Goal: Task Accomplishment & Management: Use online tool/utility

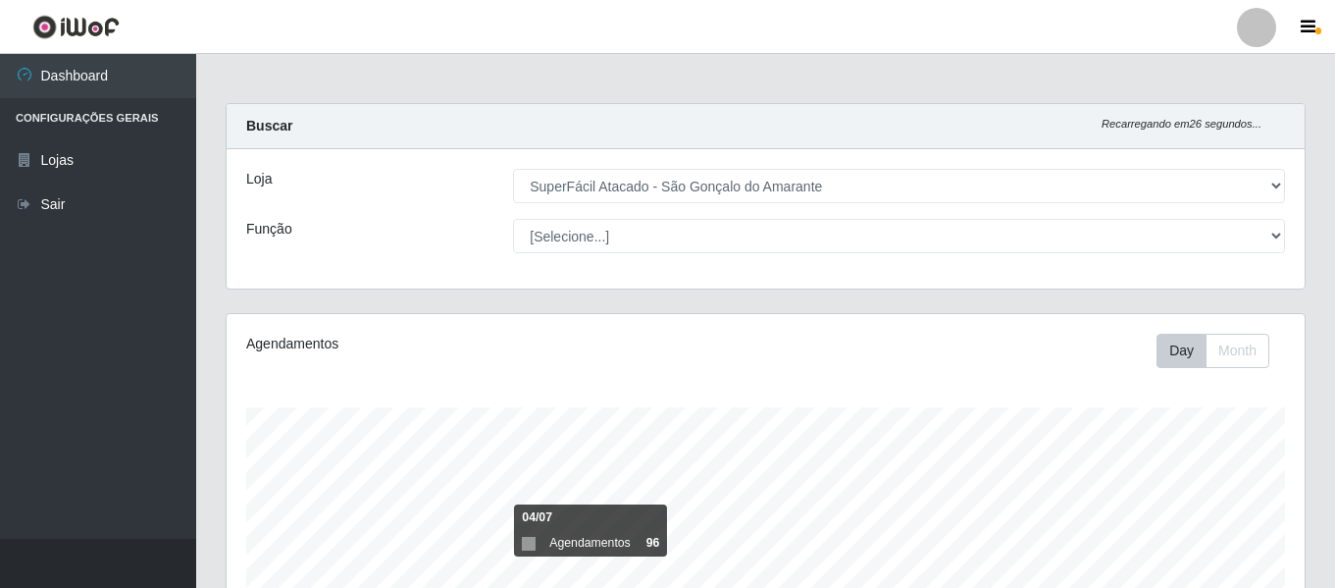
select select "408"
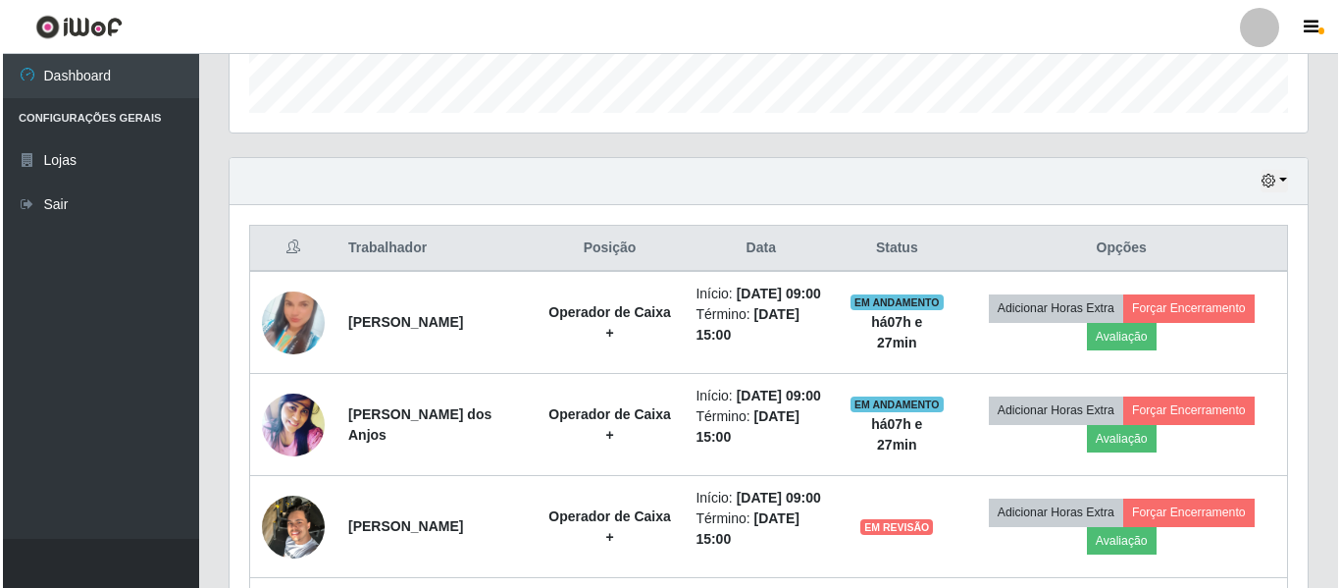
scroll to position [407, 1078]
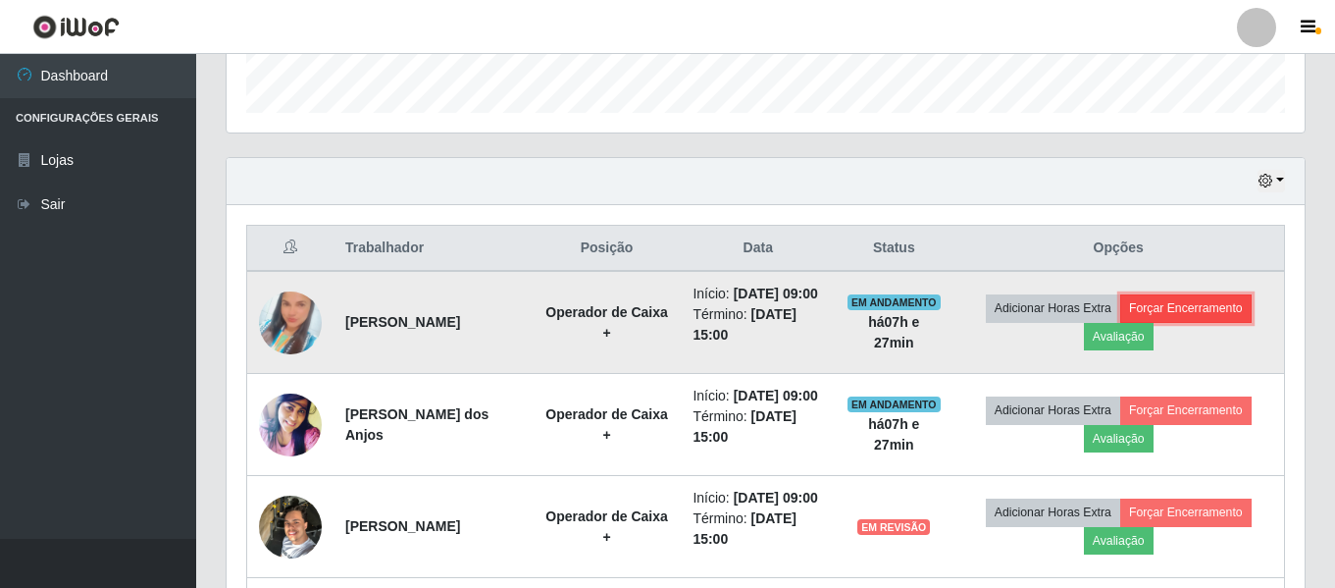
click at [1203, 322] on button "Forçar Encerramento" at bounding box center [1185, 307] width 131 height 27
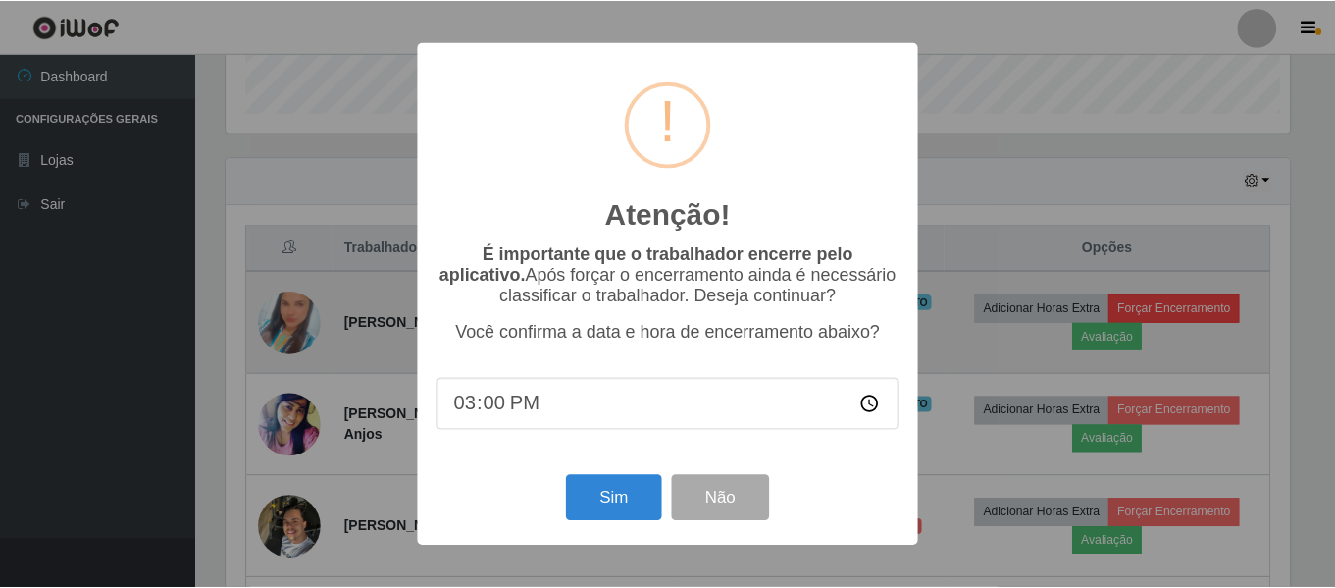
scroll to position [407, 1068]
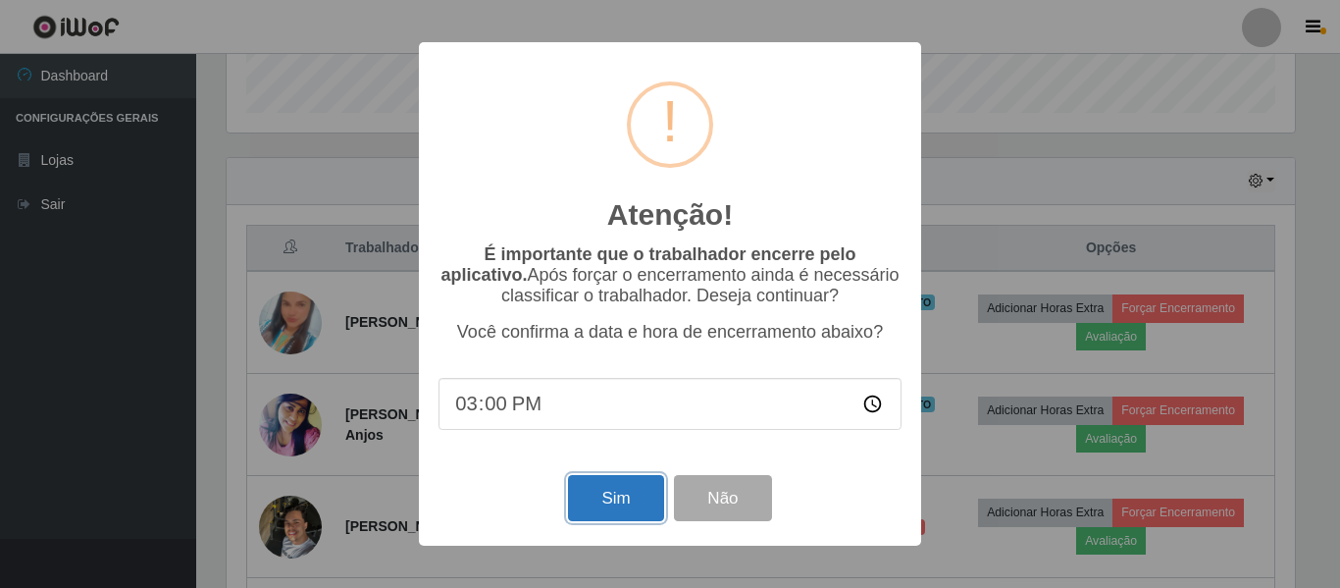
click at [650, 501] on button "Sim" at bounding box center [615, 498] width 95 height 46
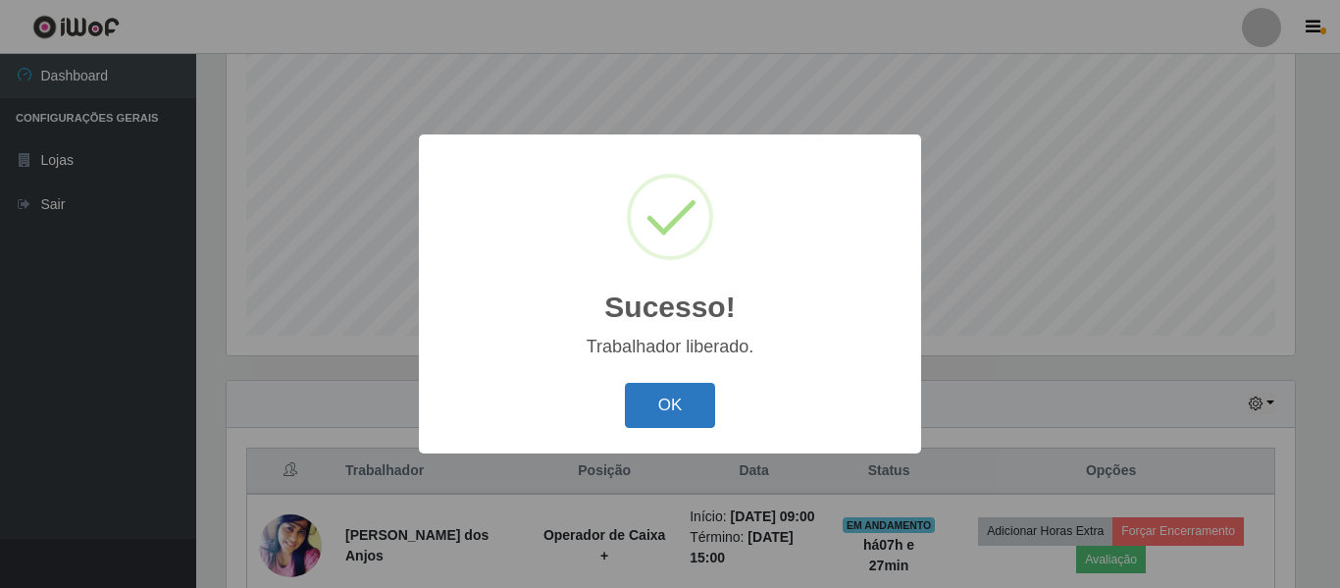
click at [676, 400] on button "OK" at bounding box center [670, 406] width 91 height 46
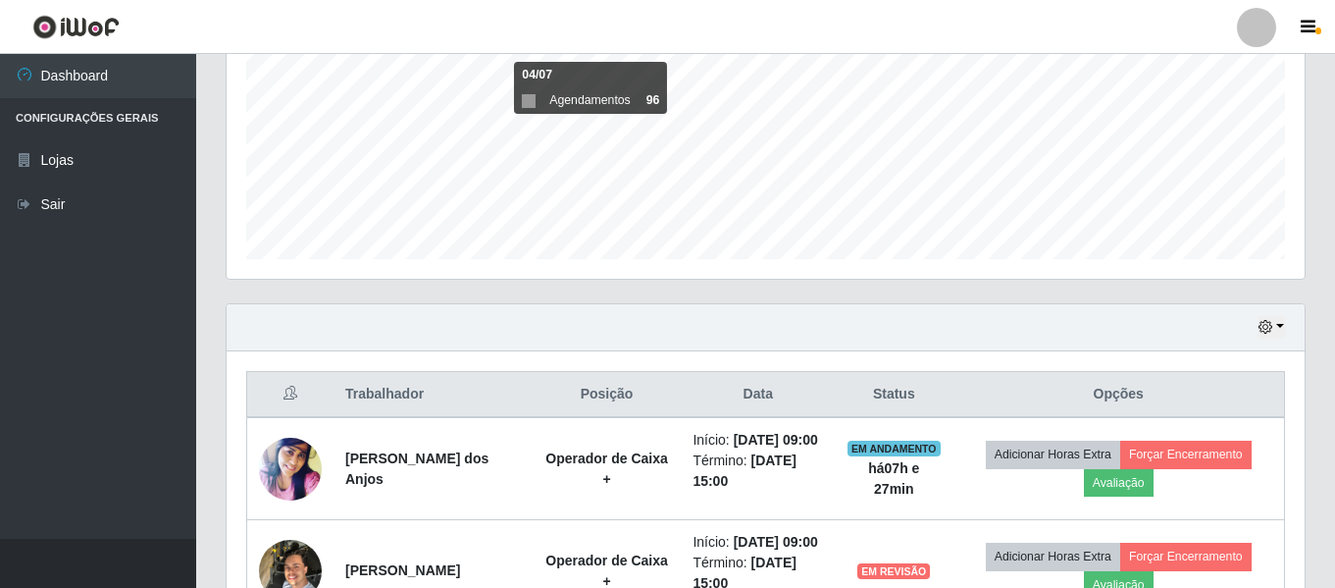
scroll to position [660, 0]
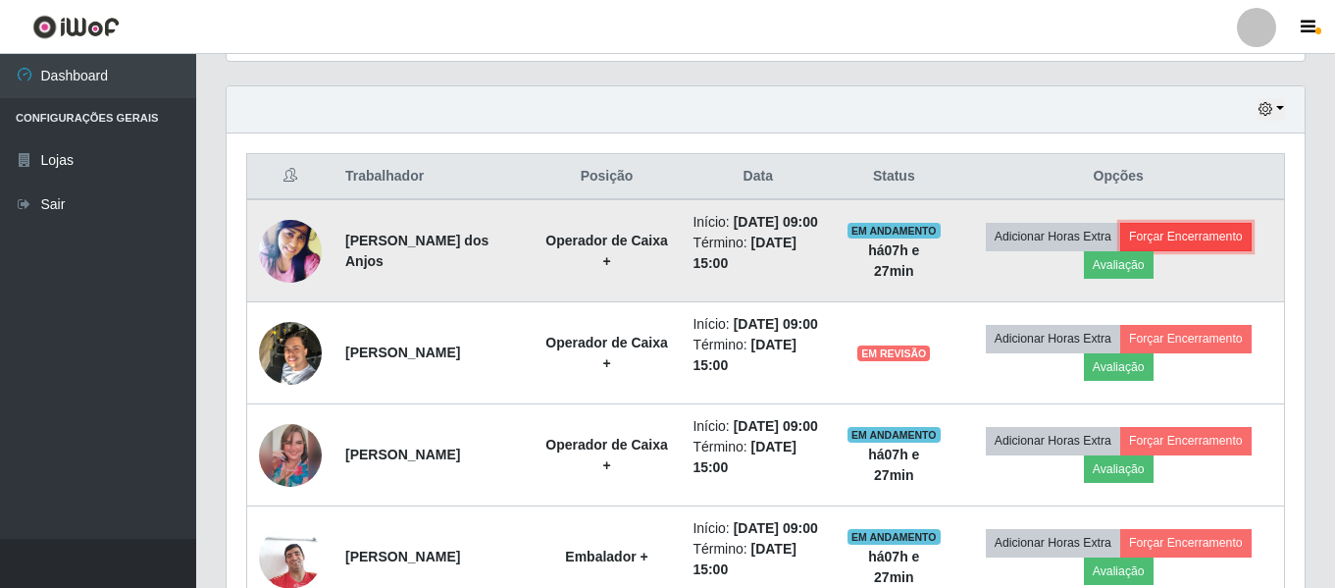
click at [1227, 244] on button "Forçar Encerramento" at bounding box center [1185, 236] width 131 height 27
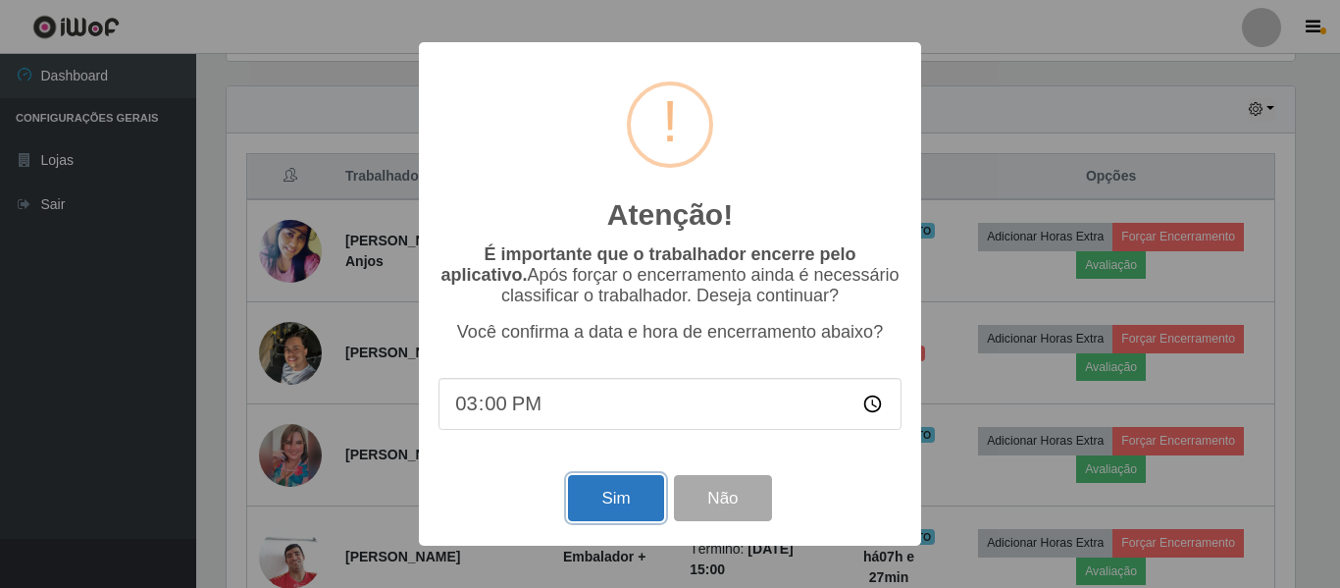
click at [636, 510] on button "Sim" at bounding box center [615, 498] width 95 height 46
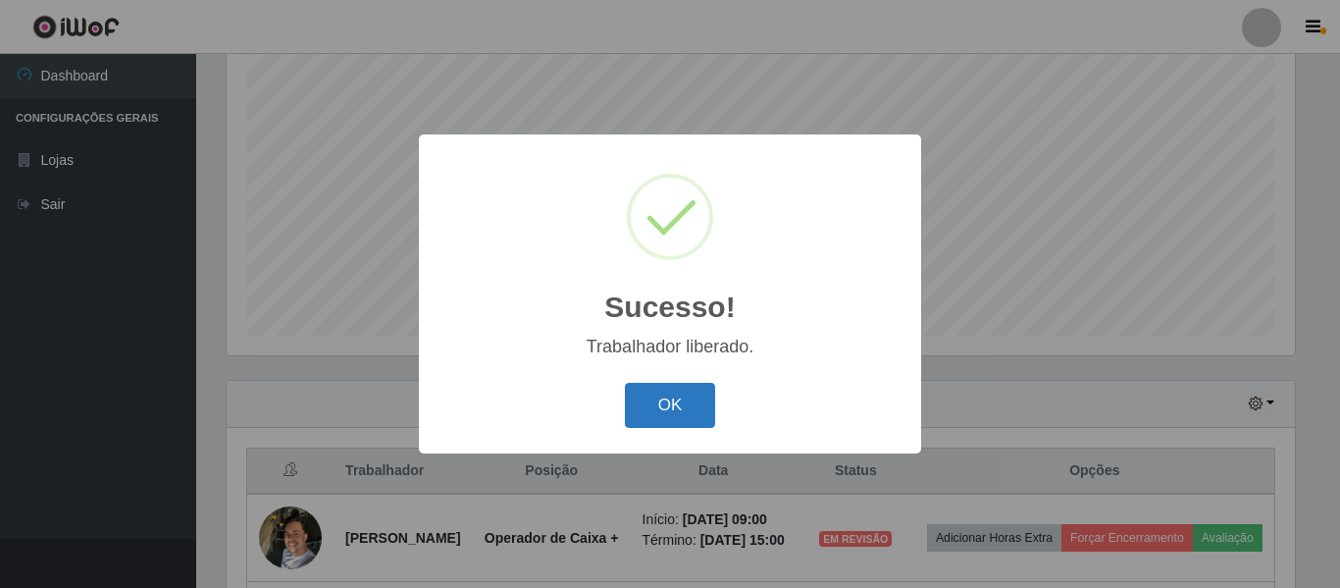
click at [690, 397] on button "OK" at bounding box center [670, 406] width 91 height 46
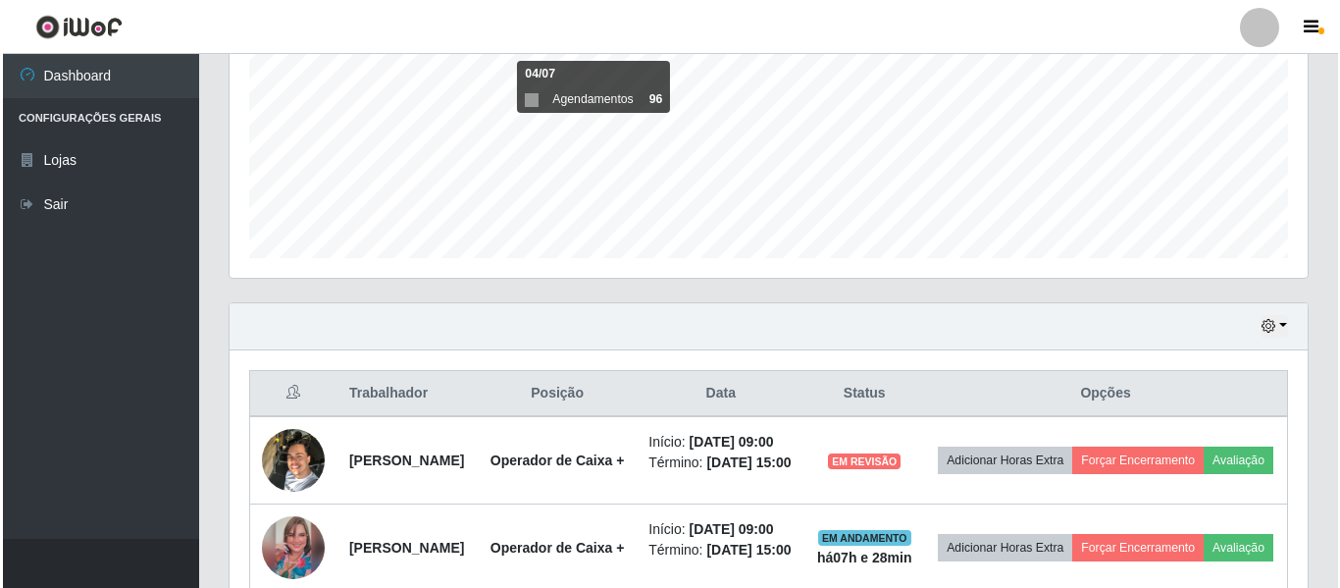
scroll to position [562, 0]
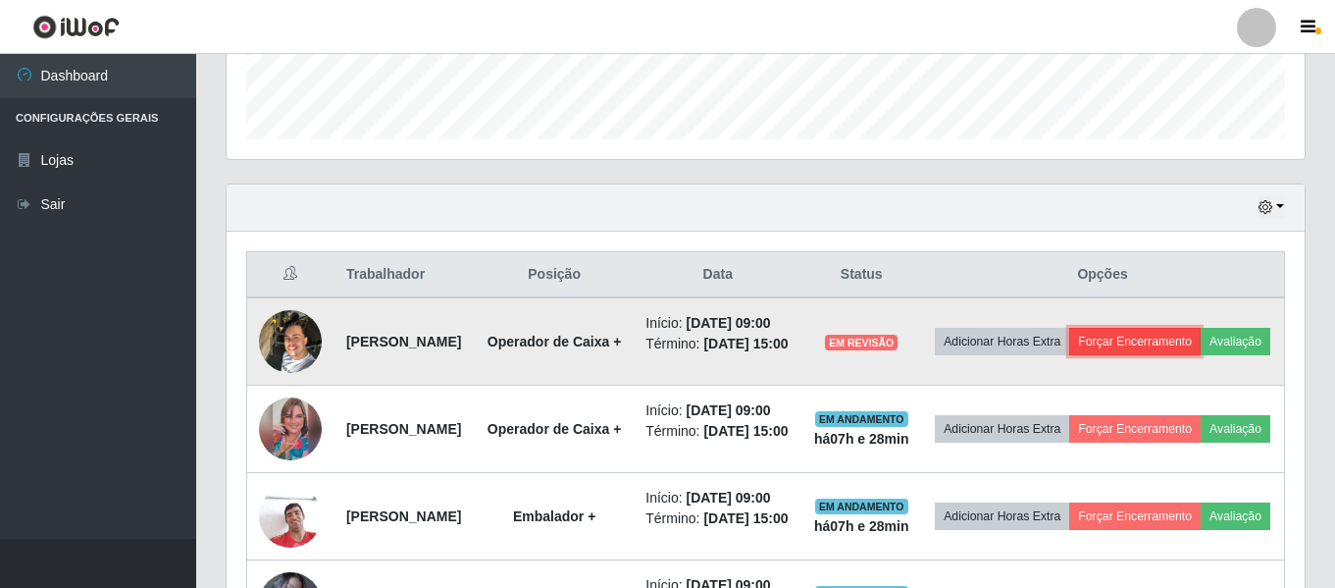
click at [1163, 350] on button "Forçar Encerramento" at bounding box center [1134, 341] width 131 height 27
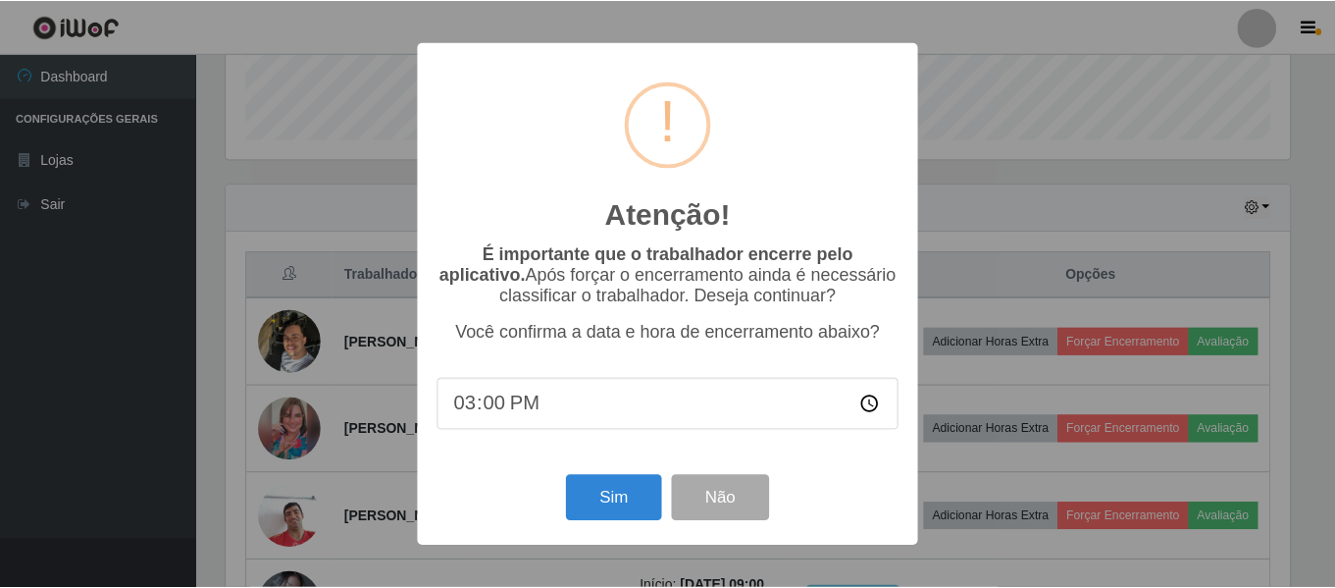
scroll to position [407, 1068]
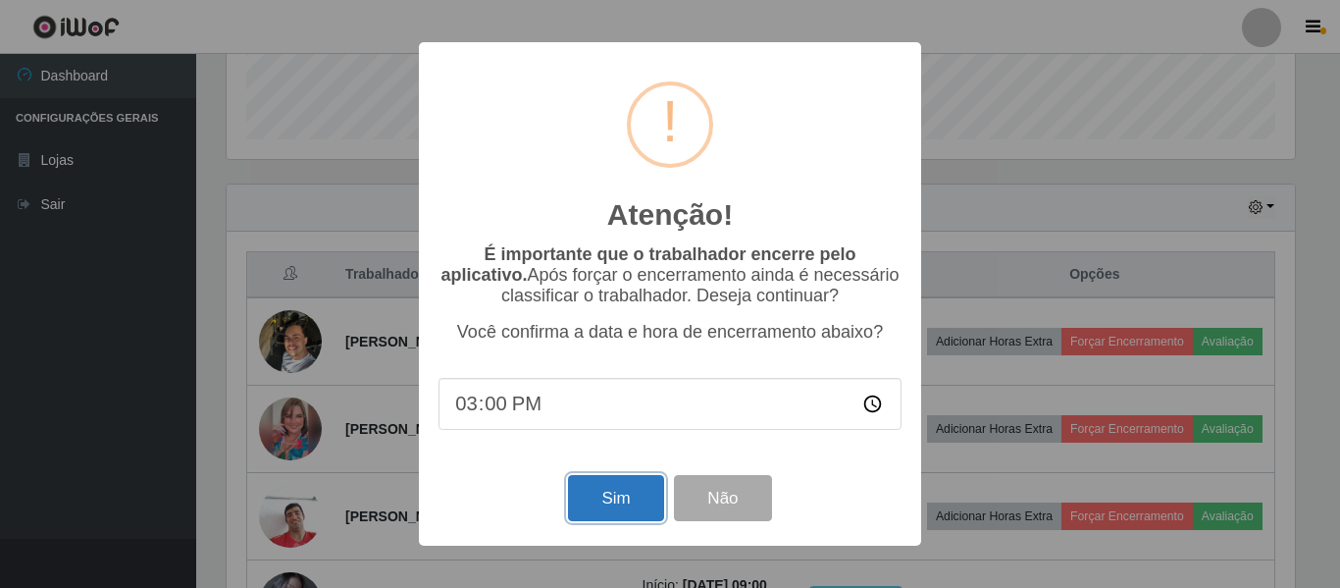
click at [628, 510] on button "Sim" at bounding box center [615, 498] width 95 height 46
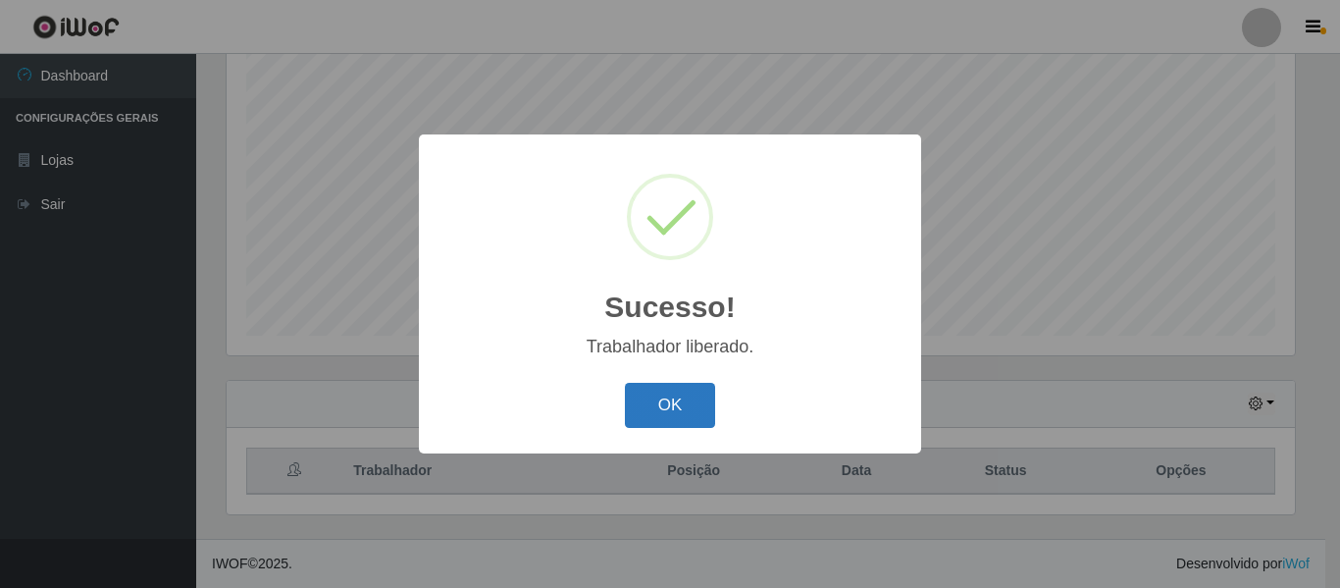
click at [677, 417] on button "OK" at bounding box center [670, 406] width 91 height 46
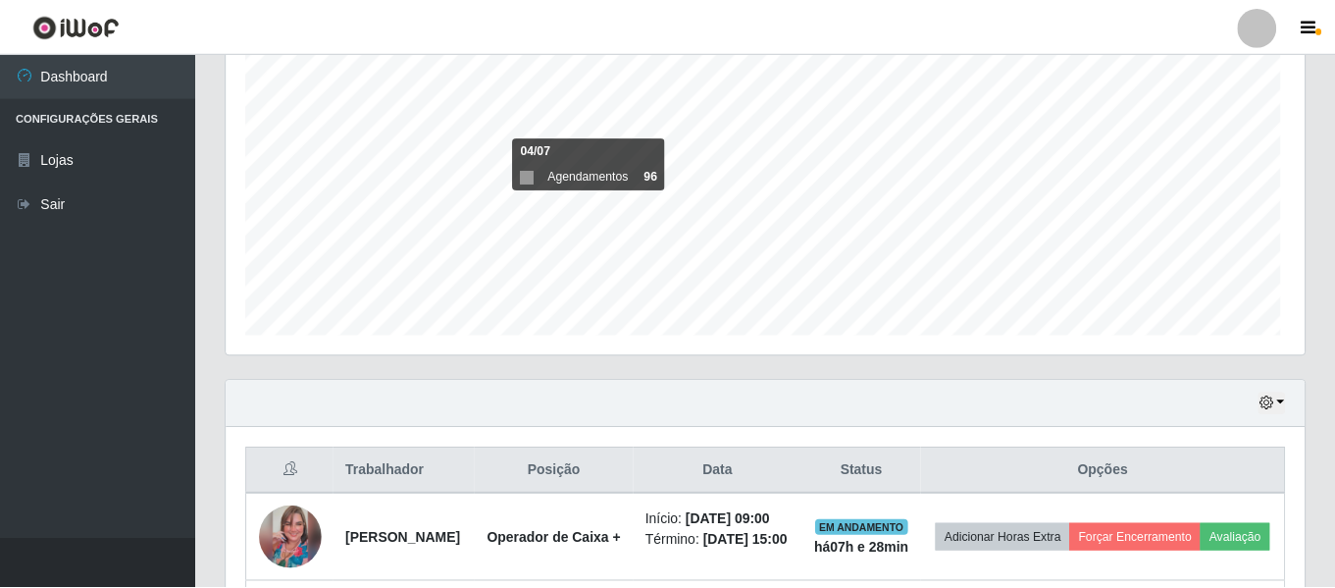
scroll to position [0, 0]
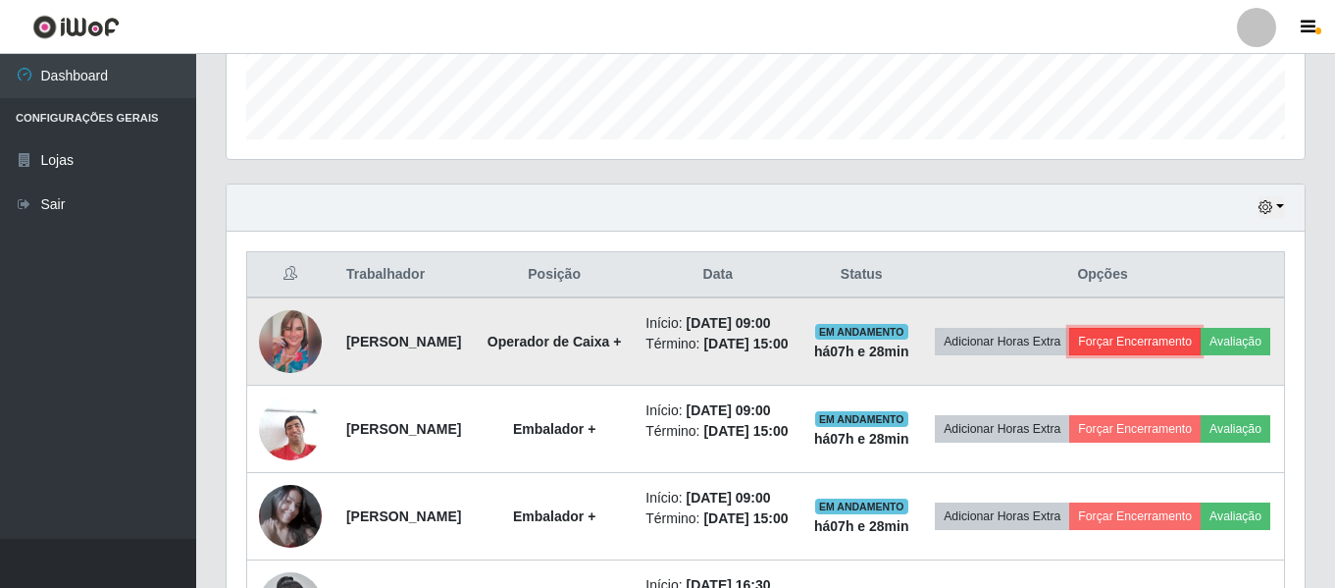
click at [1188, 335] on button "Forçar Encerramento" at bounding box center [1134, 341] width 131 height 27
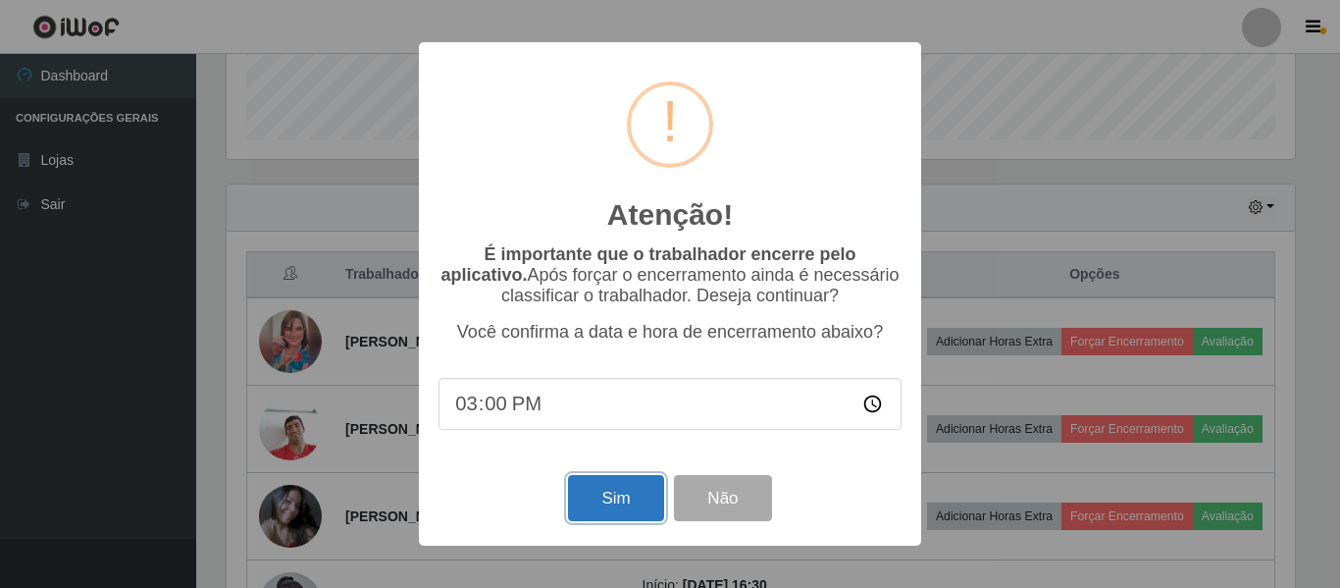
click at [633, 516] on button "Sim" at bounding box center [615, 498] width 95 height 46
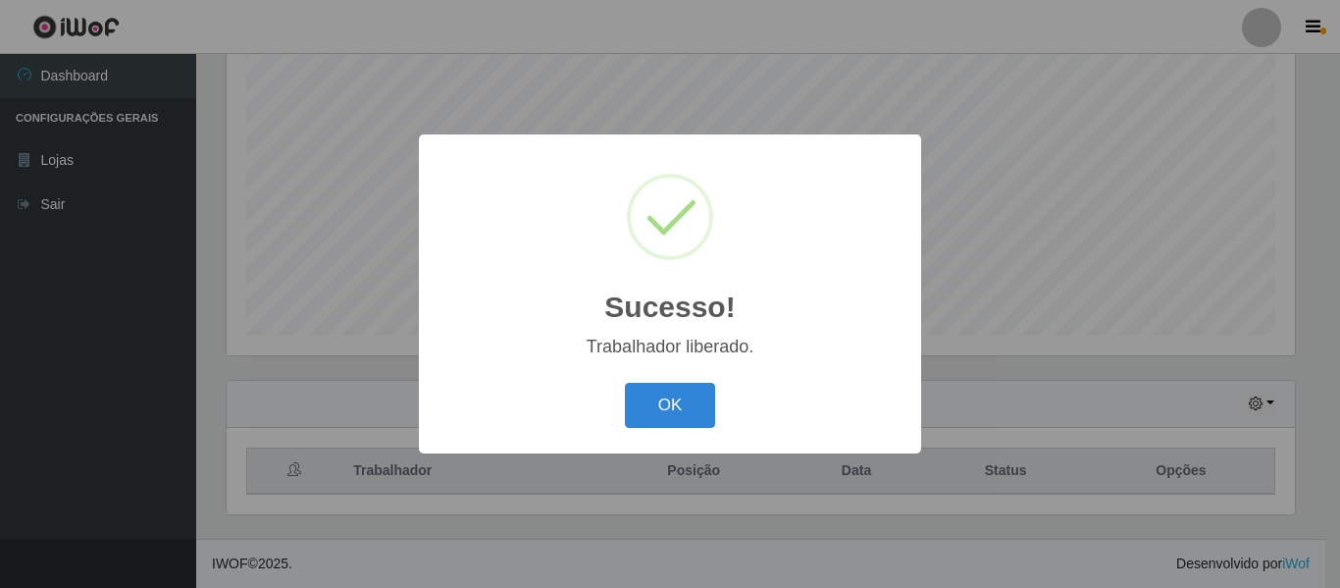
click at [670, 401] on button "OK" at bounding box center [670, 406] width 91 height 46
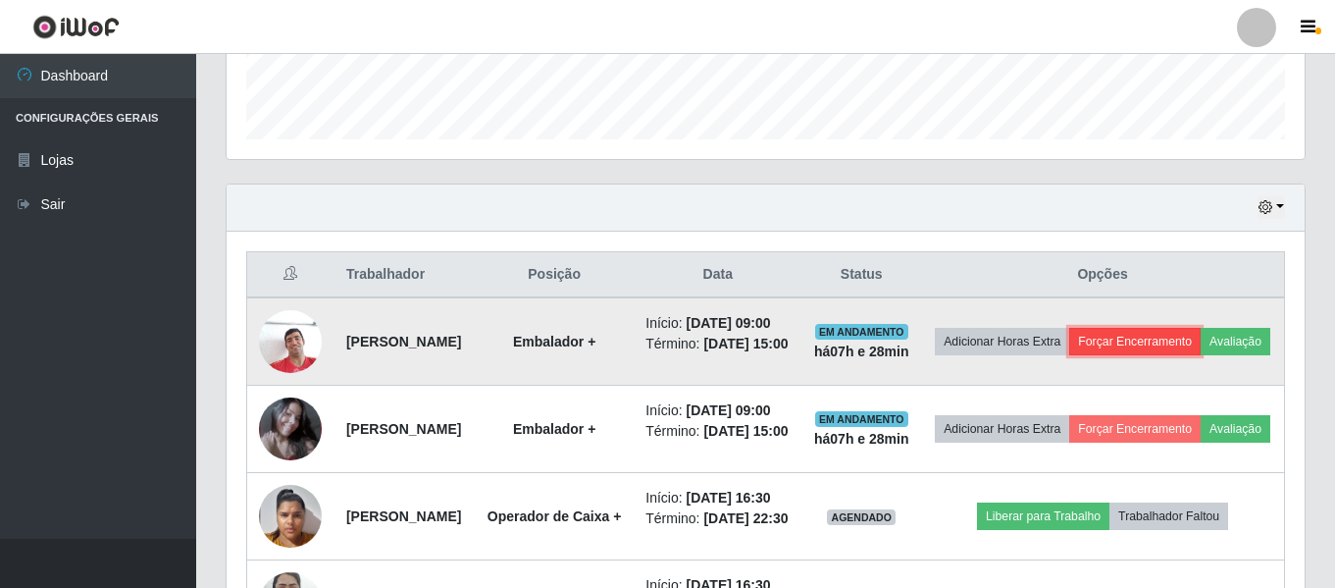
click at [1185, 350] on button "Forçar Encerramento" at bounding box center [1134, 341] width 131 height 27
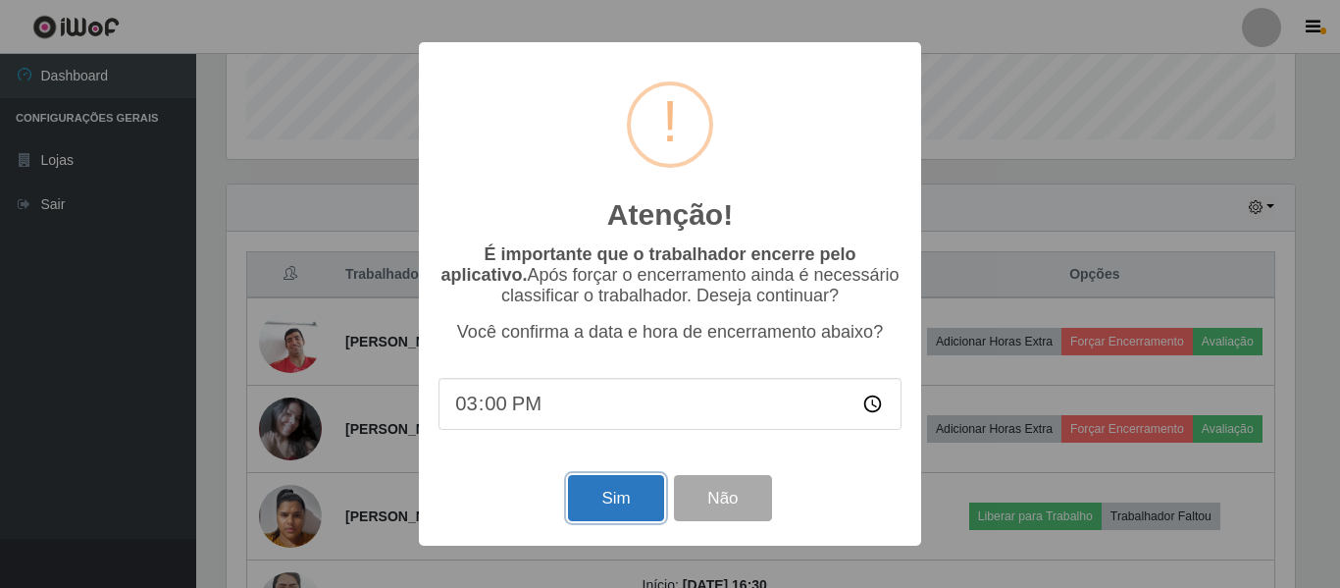
click at [614, 491] on button "Sim" at bounding box center [615, 498] width 95 height 46
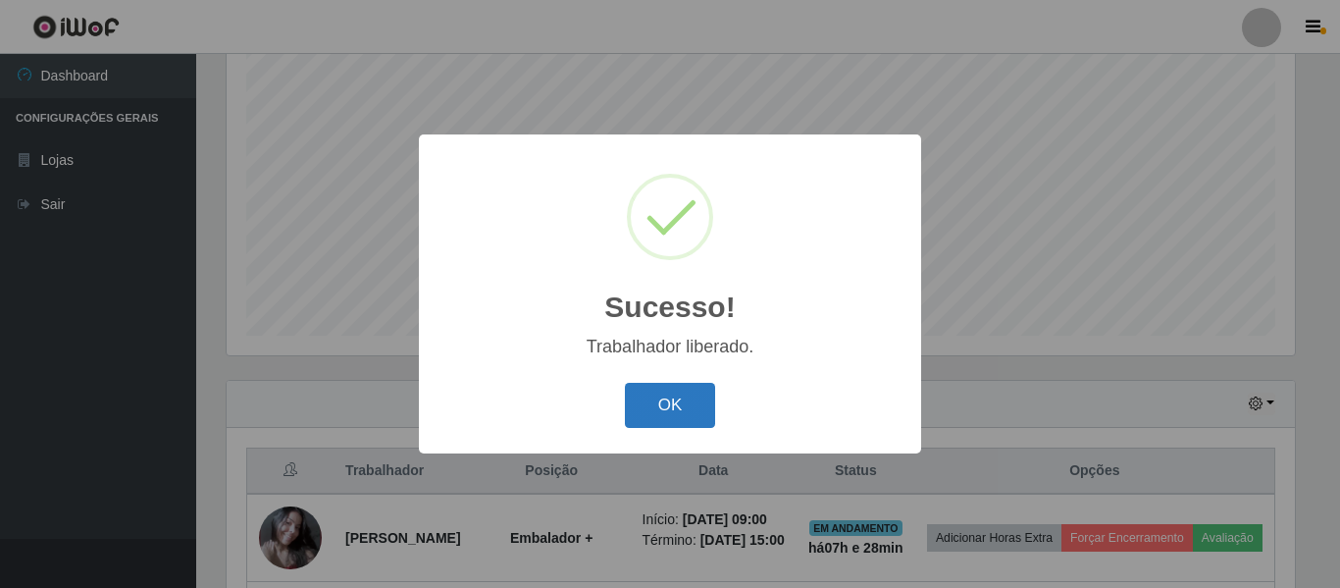
click at [653, 411] on button "OK" at bounding box center [670, 406] width 91 height 46
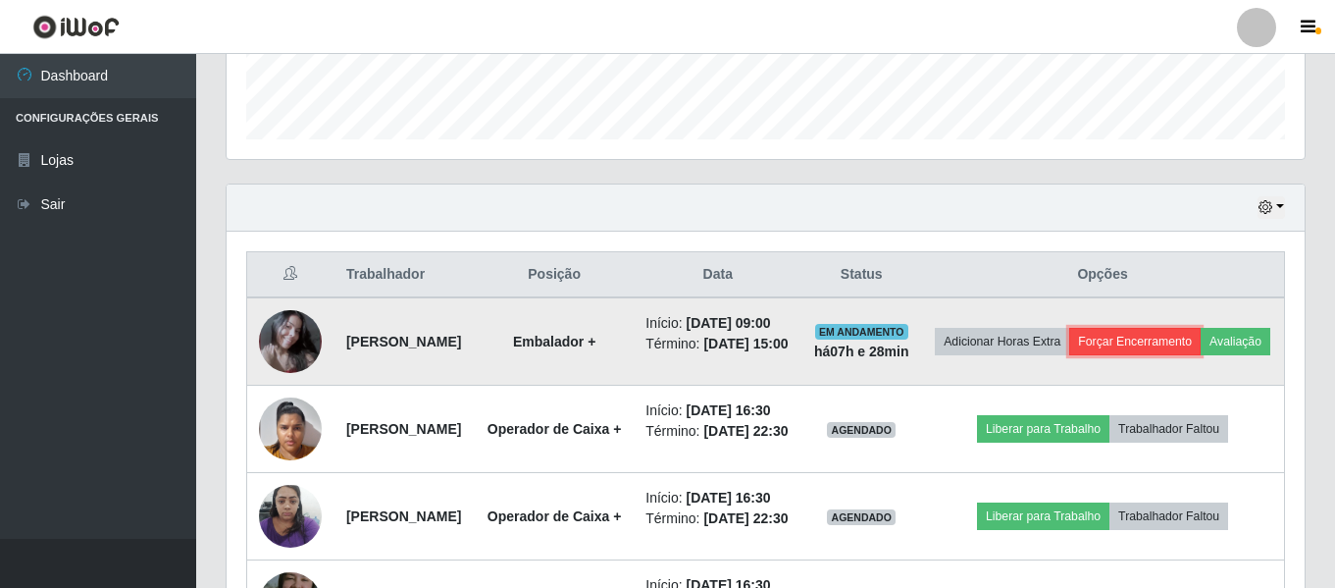
click at [1153, 345] on button "Forçar Encerramento" at bounding box center [1134, 341] width 131 height 27
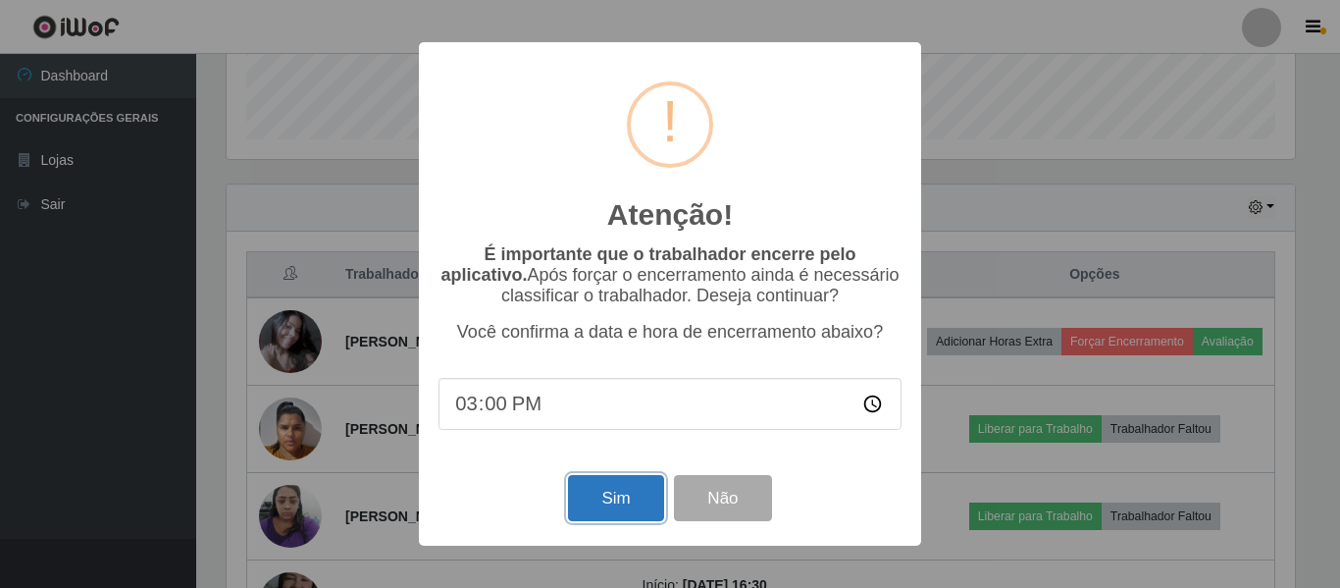
click at [617, 494] on button "Sim" at bounding box center [615, 498] width 95 height 46
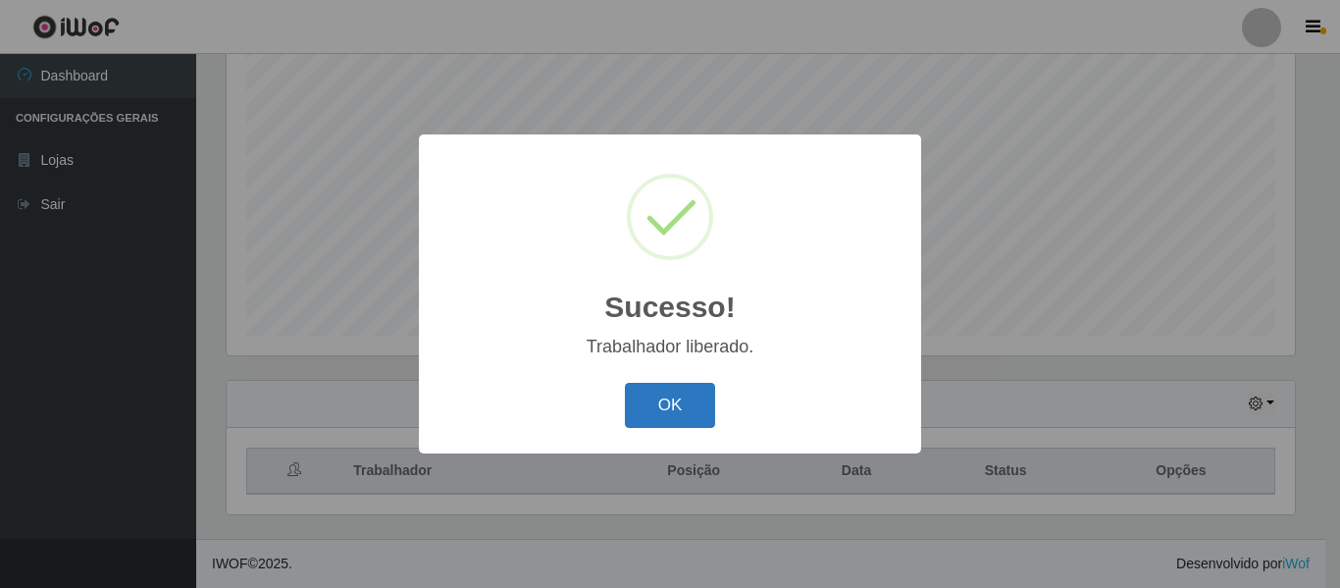
click at [651, 417] on button "OK" at bounding box center [670, 406] width 91 height 46
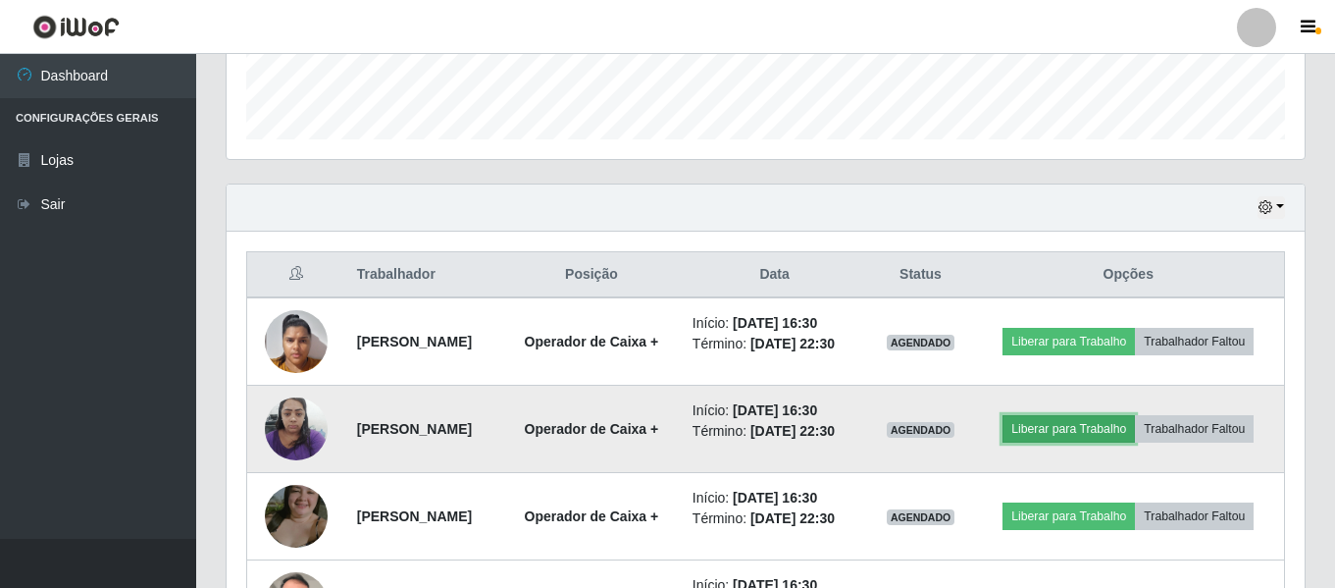
click at [1107, 436] on button "Liberar para Trabalho" at bounding box center [1069, 428] width 132 height 27
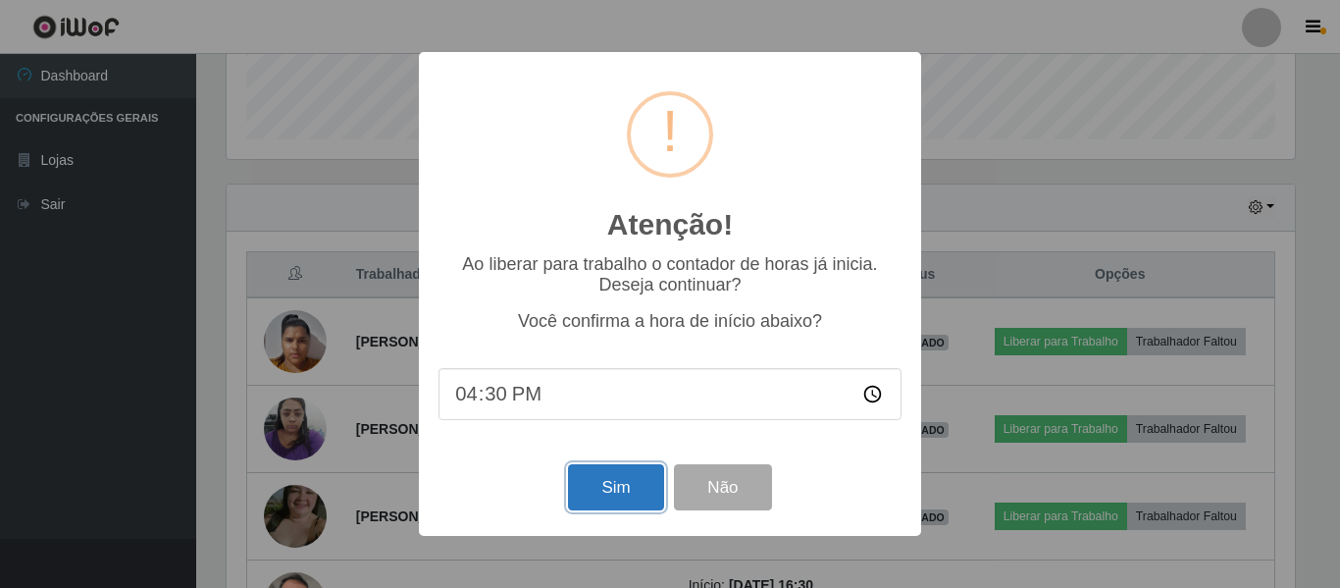
click at [649, 489] on button "Sim" at bounding box center [615, 487] width 95 height 46
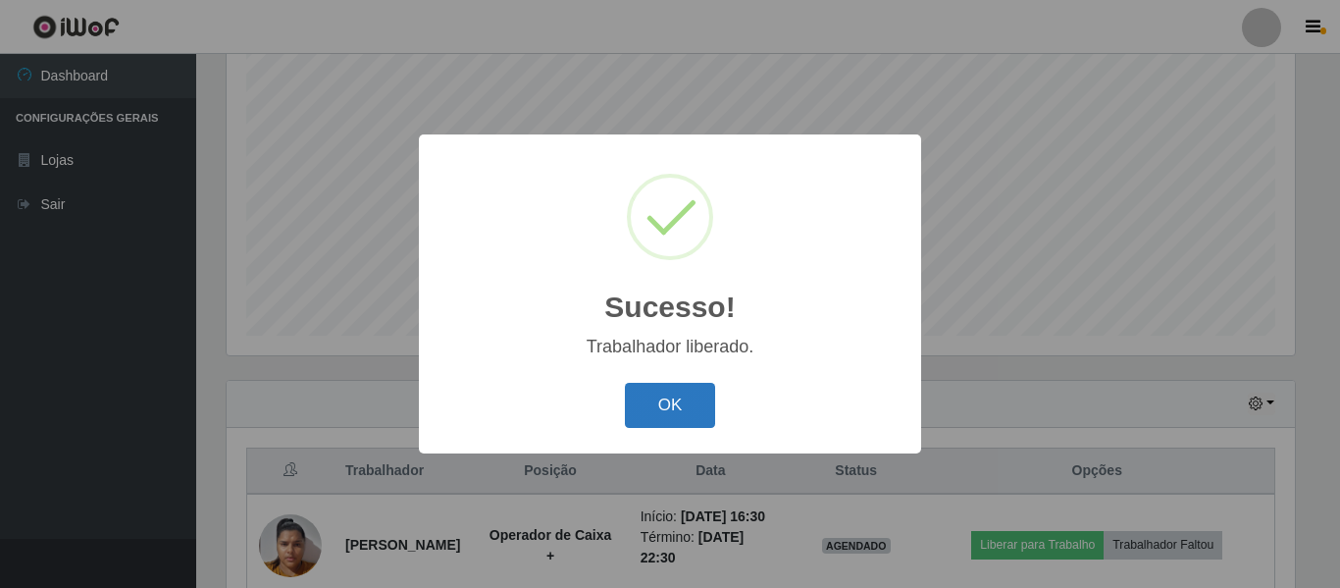
click at [692, 407] on button "OK" at bounding box center [670, 406] width 91 height 46
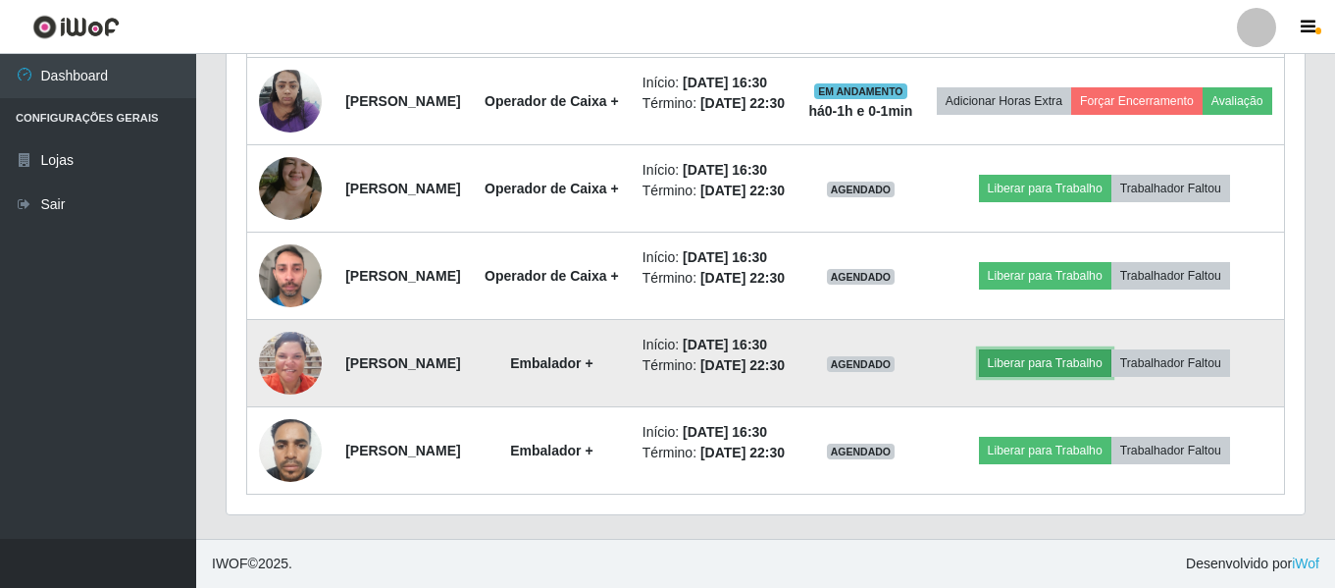
click at [1023, 358] on button "Liberar para Trabalho" at bounding box center [1045, 362] width 132 height 27
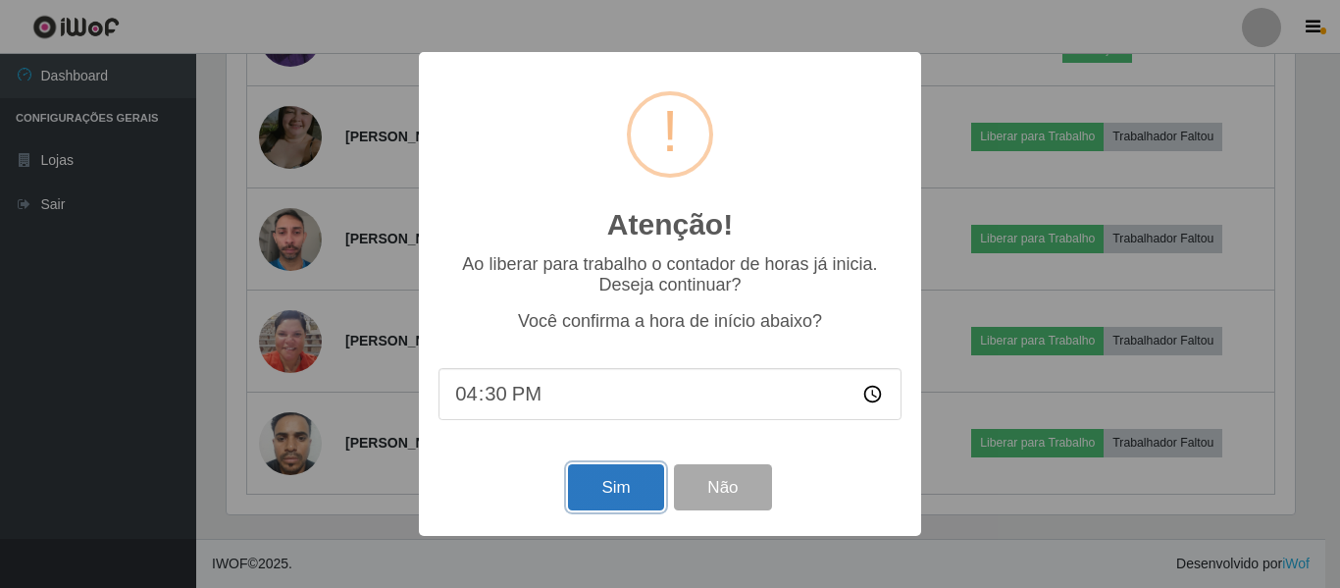
click at [595, 502] on button "Sim" at bounding box center [615, 487] width 95 height 46
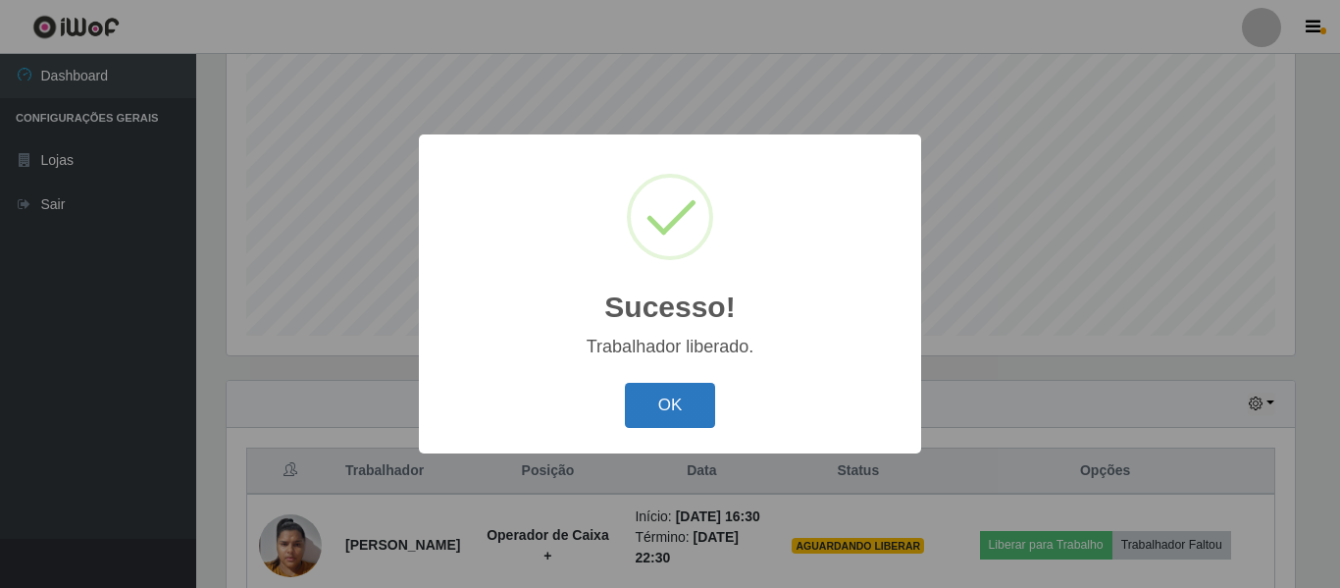
click at [664, 395] on button "OK" at bounding box center [670, 406] width 91 height 46
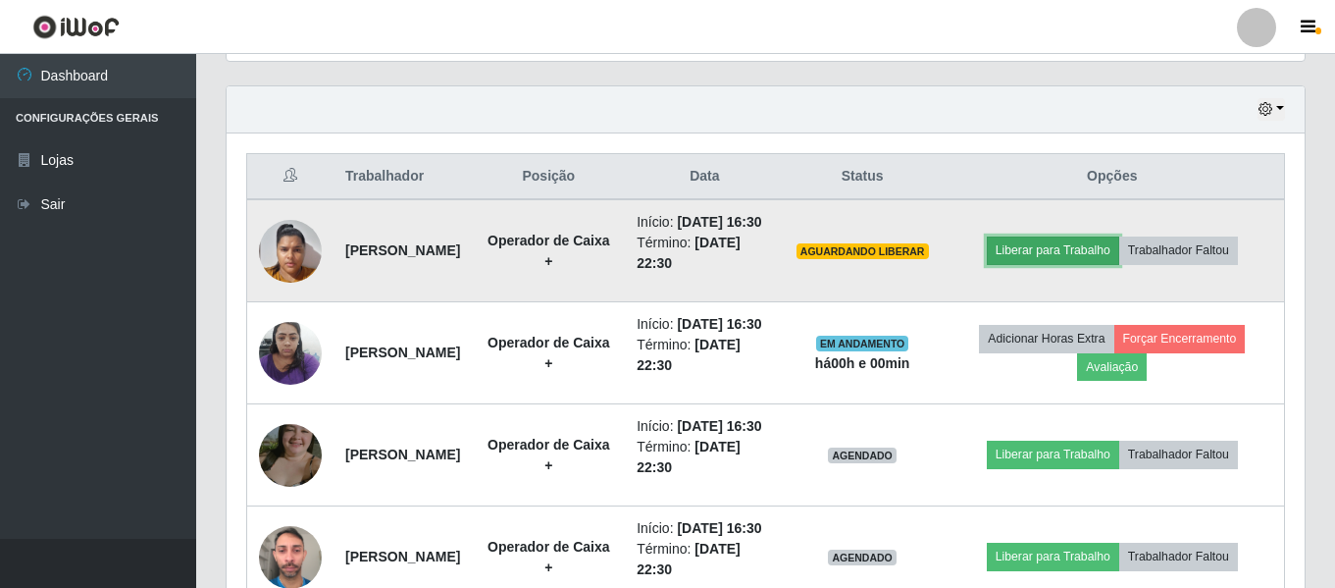
click at [1079, 258] on button "Liberar para Trabalho" at bounding box center [1053, 249] width 132 height 27
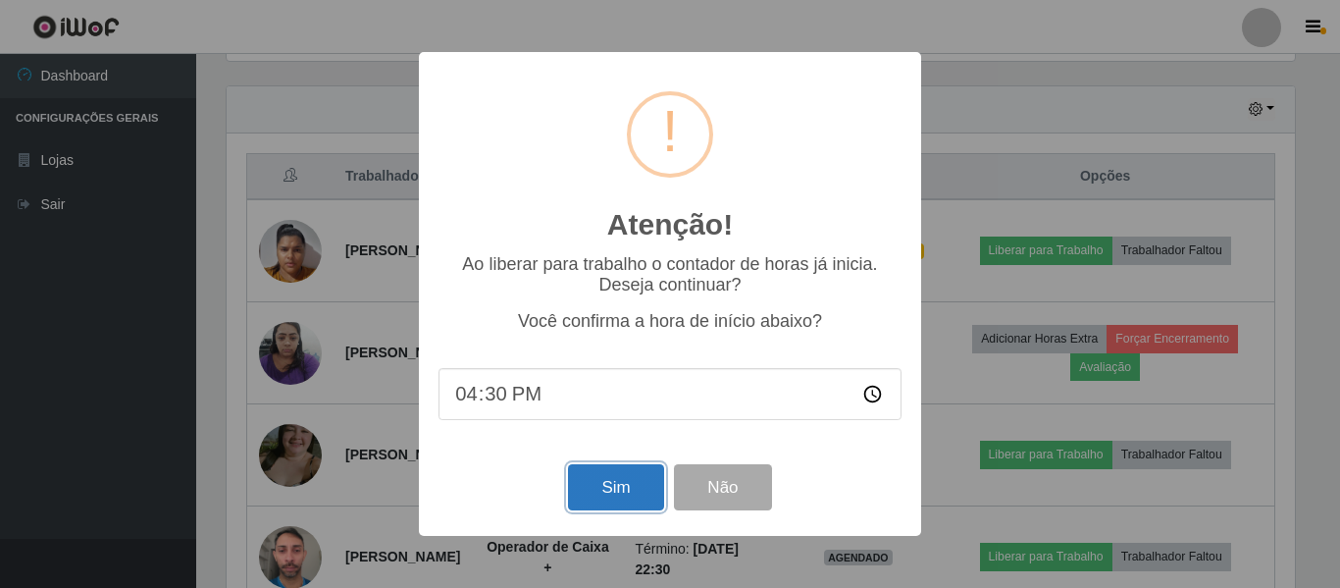
click at [608, 510] on button "Sim" at bounding box center [615, 487] width 95 height 46
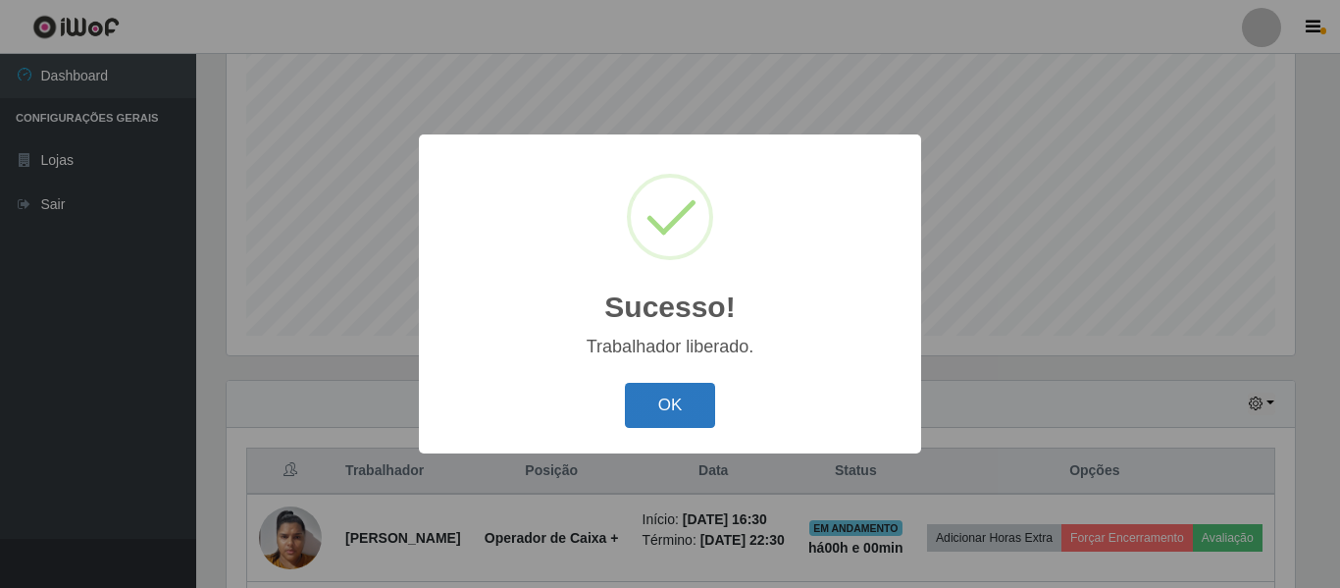
click at [632, 395] on button "OK" at bounding box center [670, 406] width 91 height 46
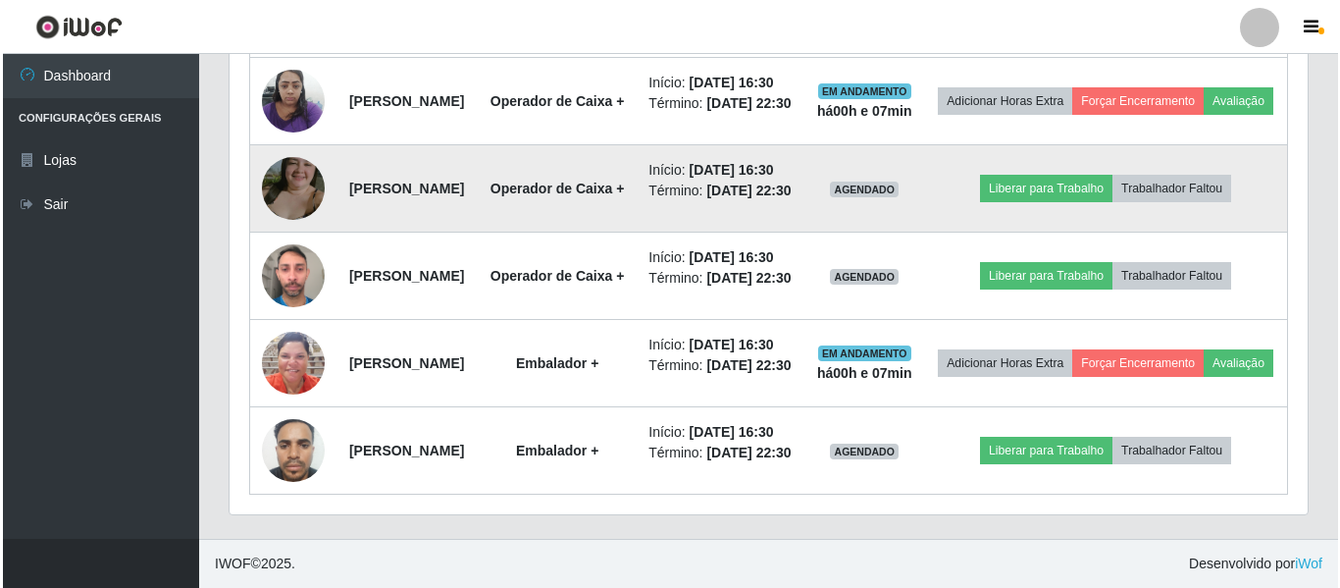
scroll to position [1053, 0]
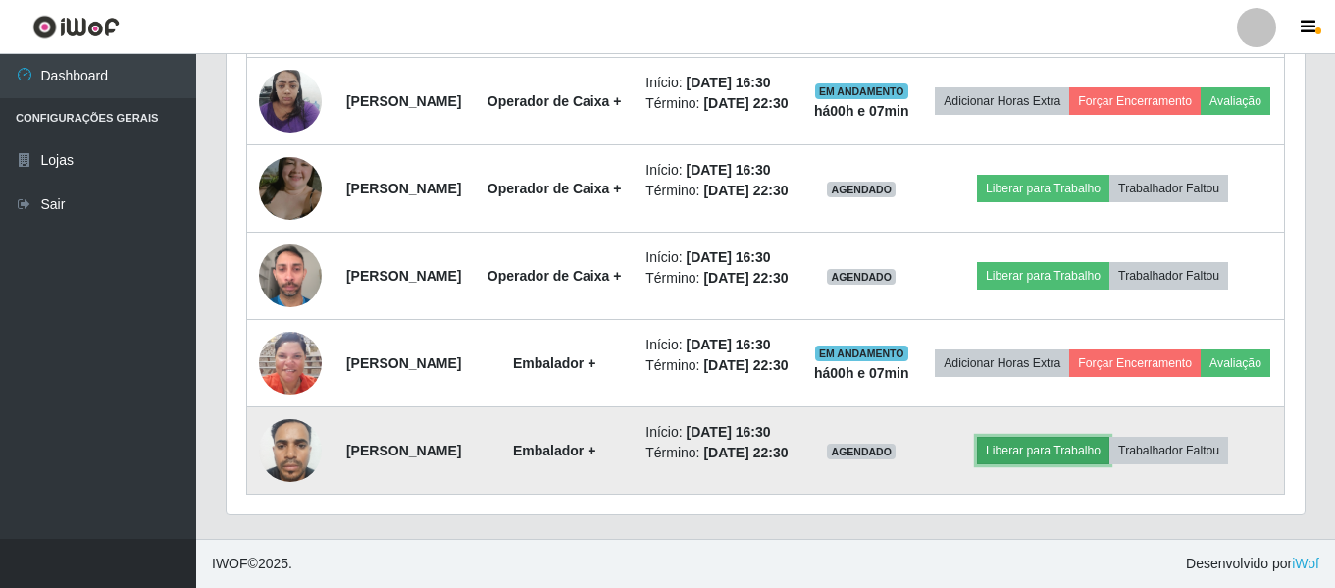
click at [1038, 464] on button "Liberar para Trabalho" at bounding box center [1043, 450] width 132 height 27
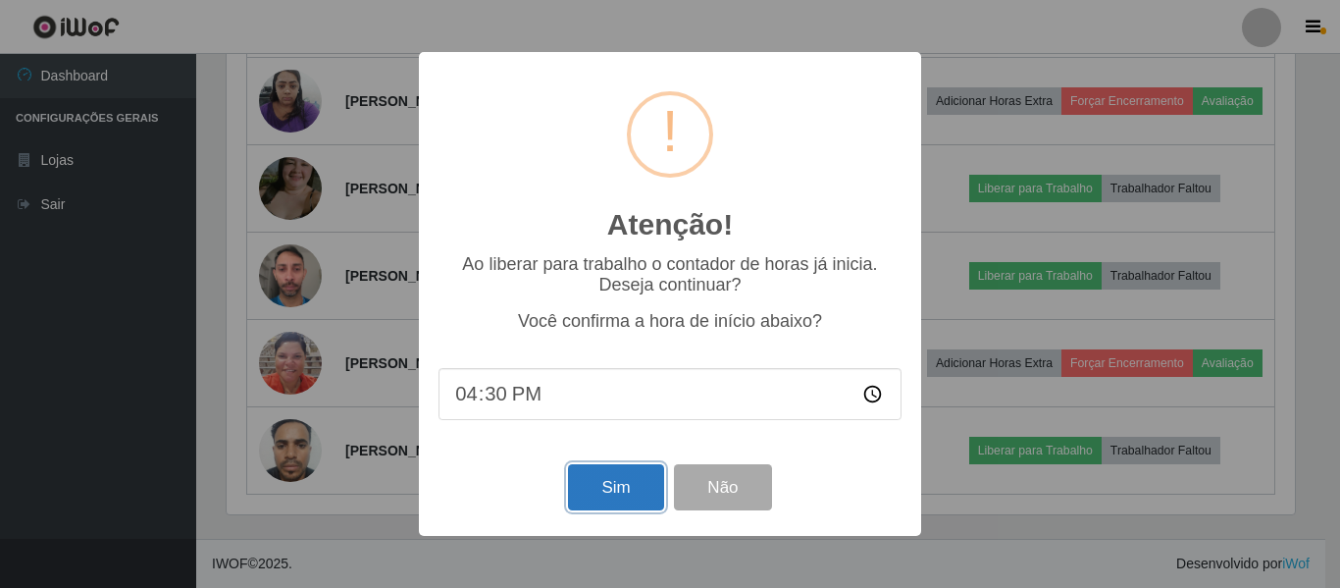
click at [598, 505] on button "Sim" at bounding box center [615, 487] width 95 height 46
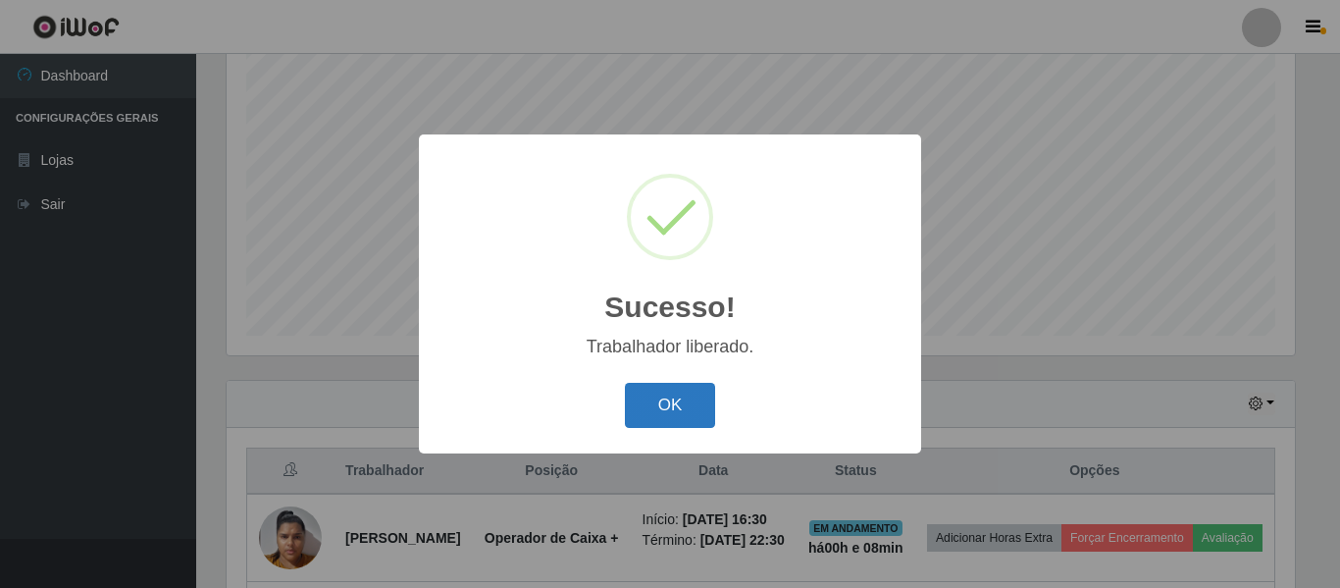
click at [652, 388] on button "OK" at bounding box center [670, 406] width 91 height 46
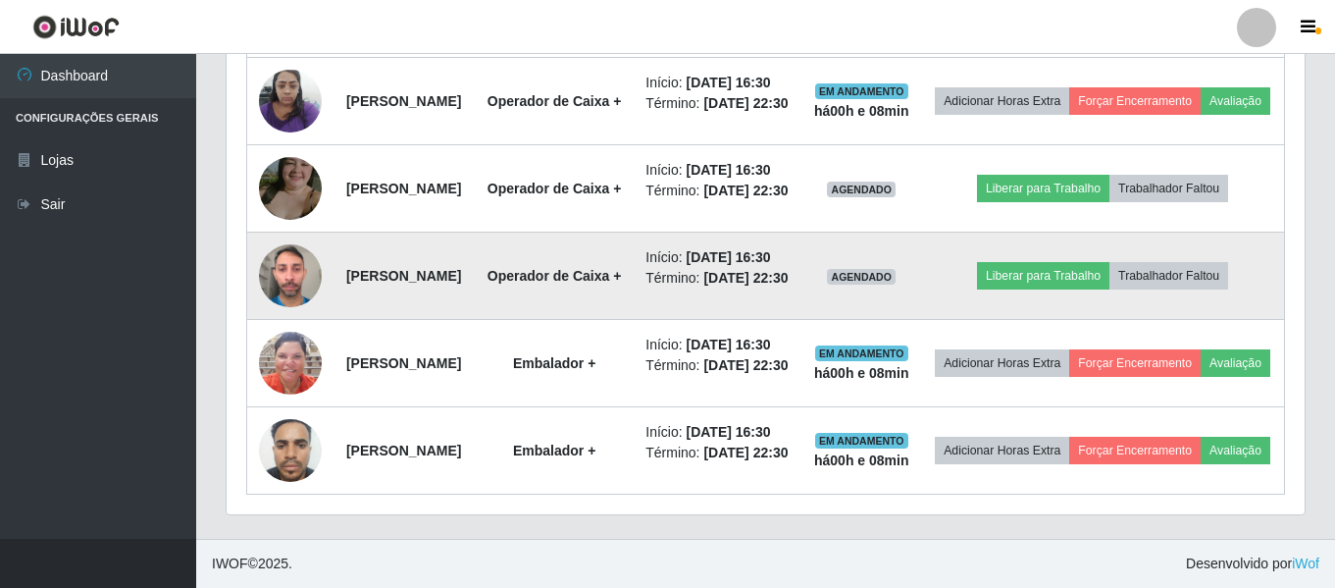
scroll to position [1102, 0]
click at [1060, 262] on button "Liberar para Trabalho" at bounding box center [1043, 275] width 132 height 27
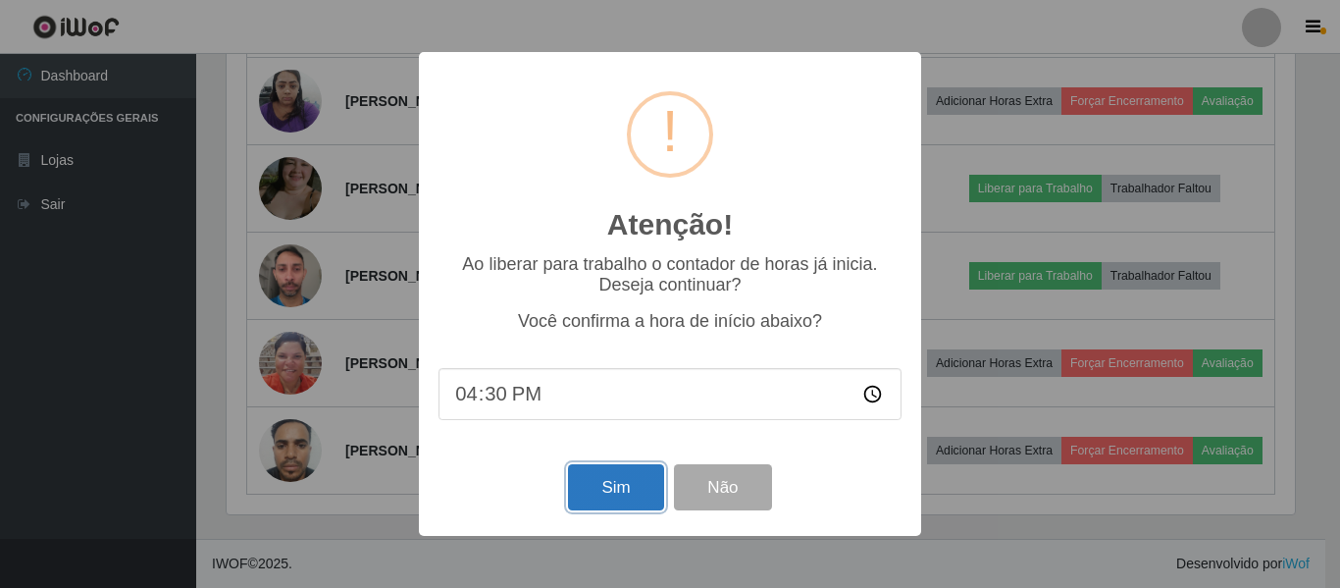
click at [616, 485] on button "Sim" at bounding box center [615, 487] width 95 height 46
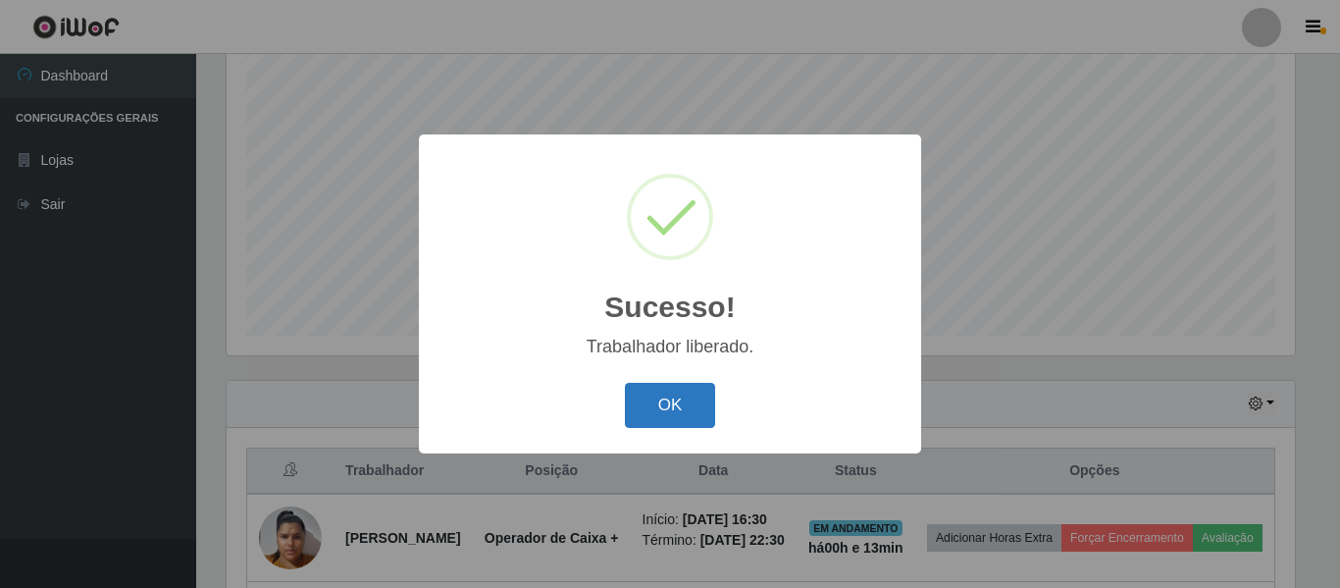
click at [681, 419] on button "OK" at bounding box center [670, 406] width 91 height 46
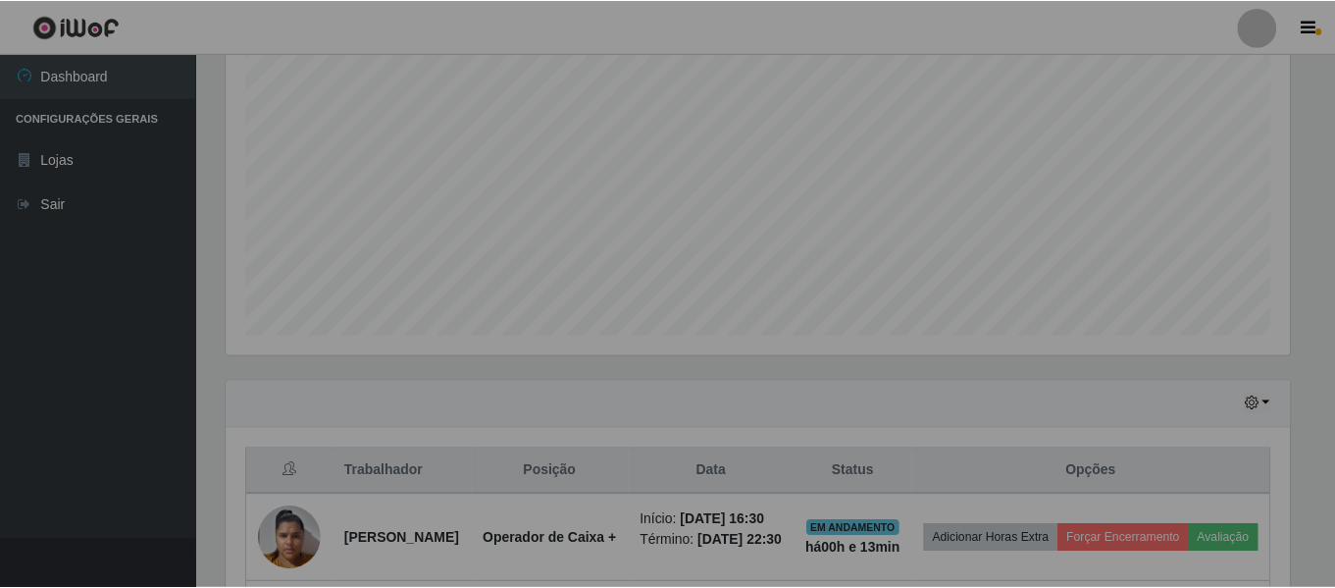
scroll to position [407, 1078]
